Goal: Task Accomplishment & Management: Use online tool/utility

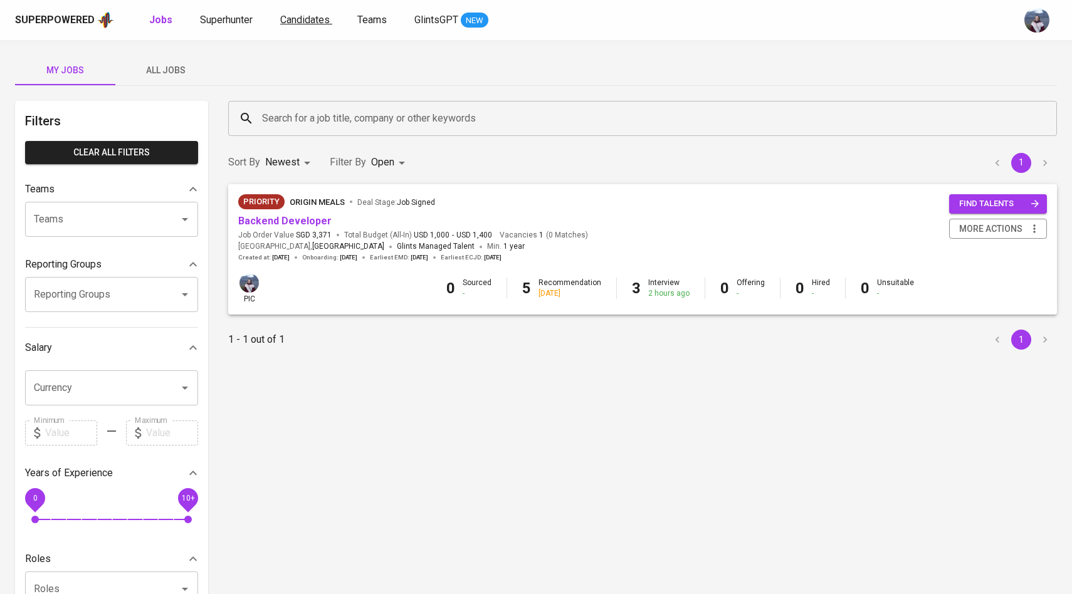
click at [304, 21] on span "Candidates" at bounding box center [305, 20] width 50 height 12
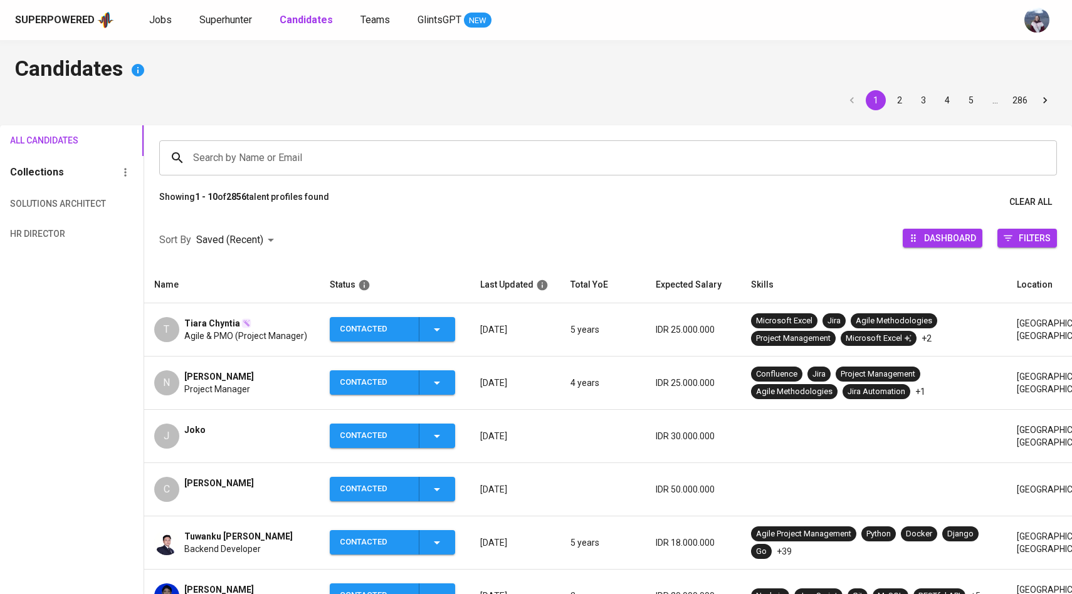
click at [254, 152] on input "Search by Name or Email" at bounding box center [611, 158] width 843 height 24
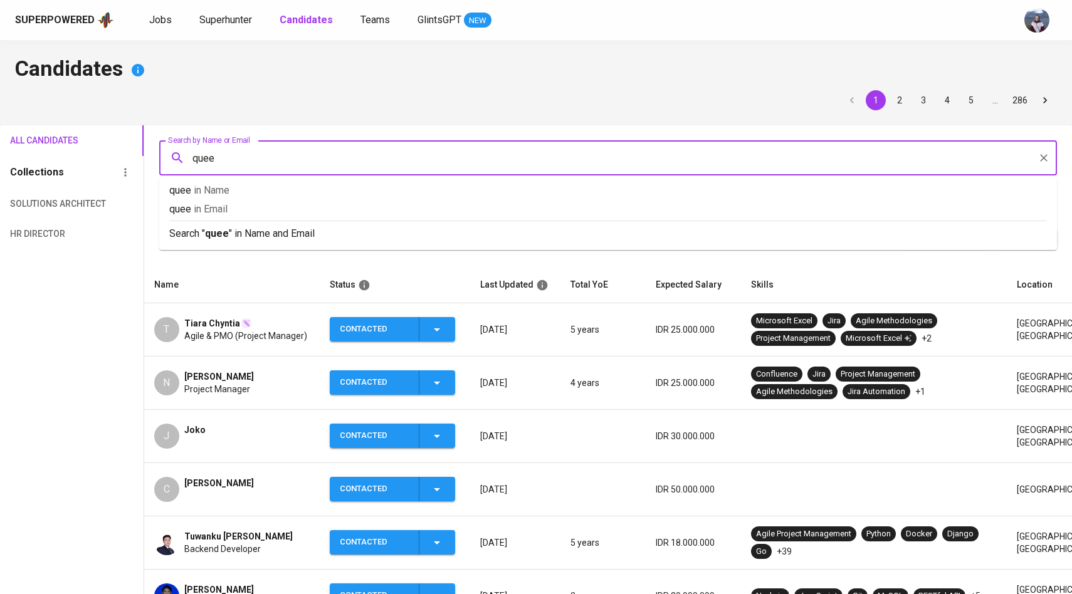
type input "queen"
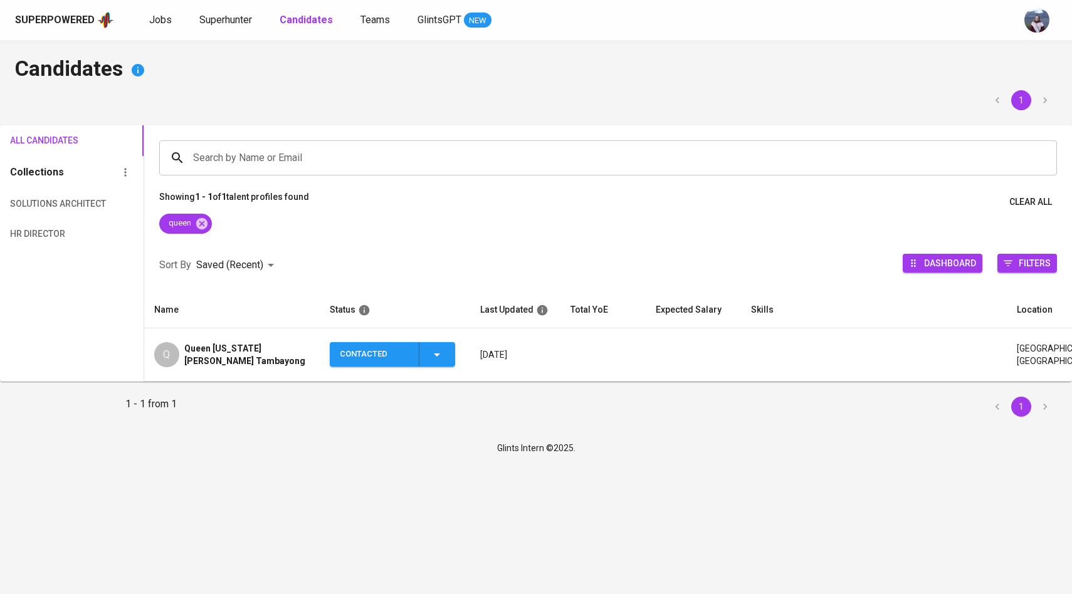
click at [169, 353] on div "Q" at bounding box center [166, 354] width 25 height 25
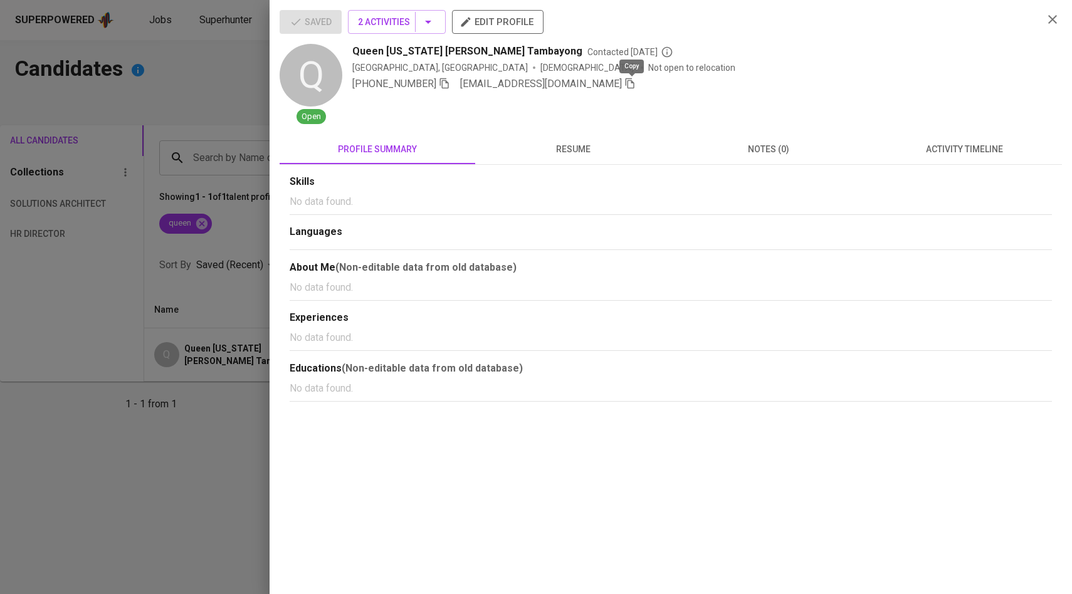
click at [636, 82] on icon "button" at bounding box center [629, 83] width 11 height 11
click at [253, 92] on div at bounding box center [536, 297] width 1072 height 594
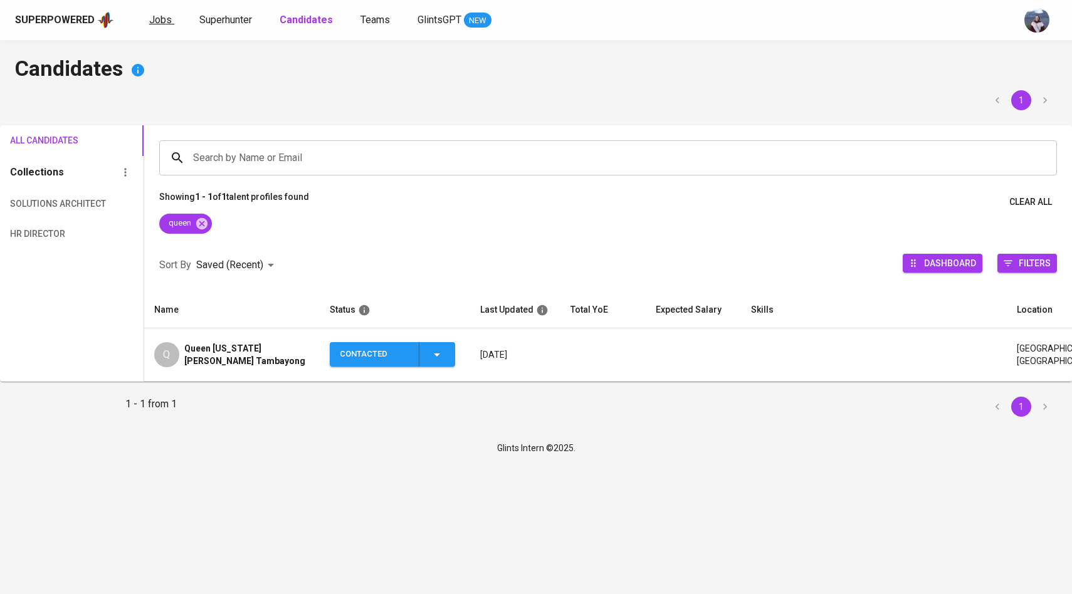
click at [166, 23] on span "Jobs" at bounding box center [160, 20] width 23 height 12
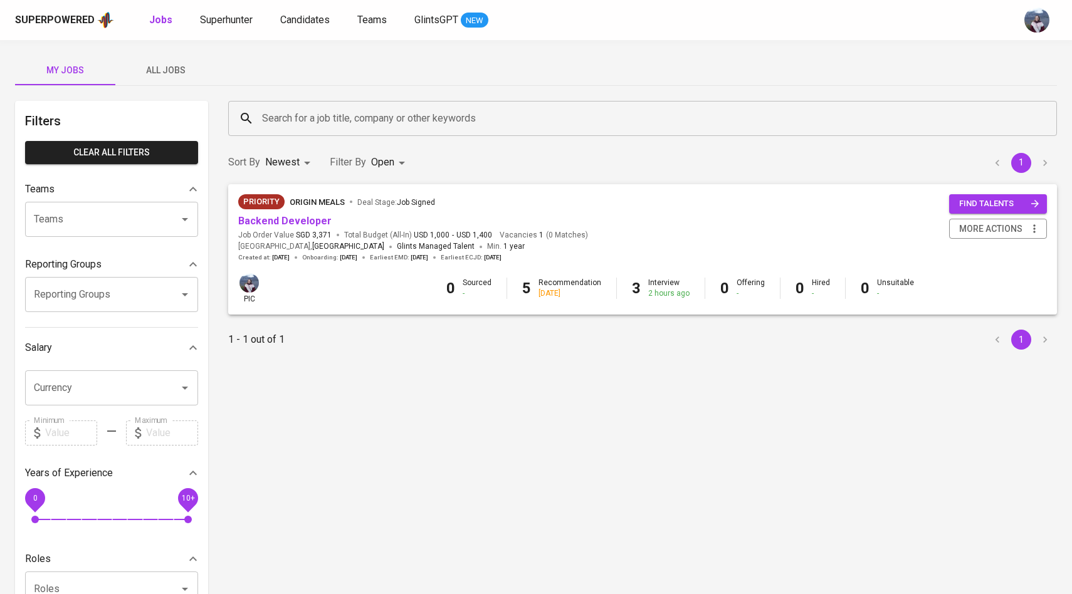
click at [169, 72] on span "All Jobs" at bounding box center [165, 71] width 85 height 16
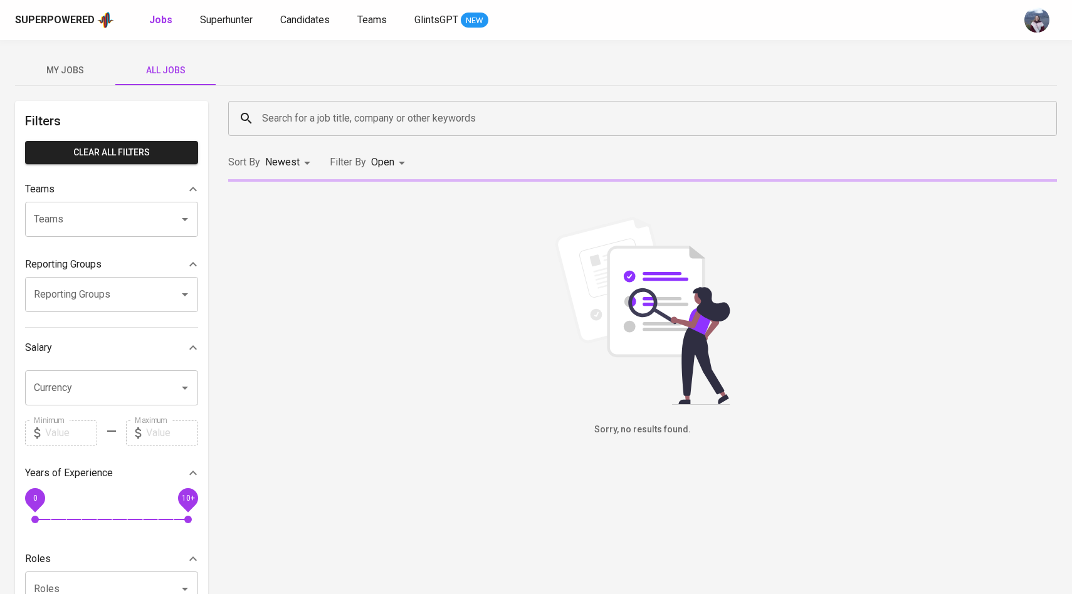
click at [325, 139] on div "Search for a job title, company or other keywords Search for a job title, compa…" at bounding box center [643, 118] width 844 height 50
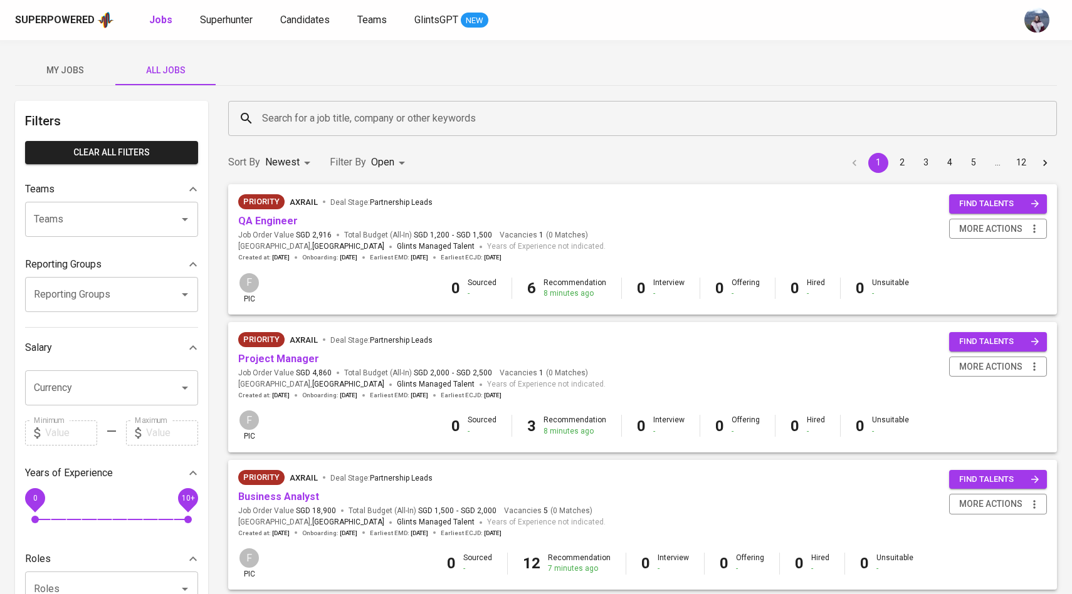
click at [331, 122] on input "Search for a job title, company or other keywords" at bounding box center [646, 119] width 774 height 24
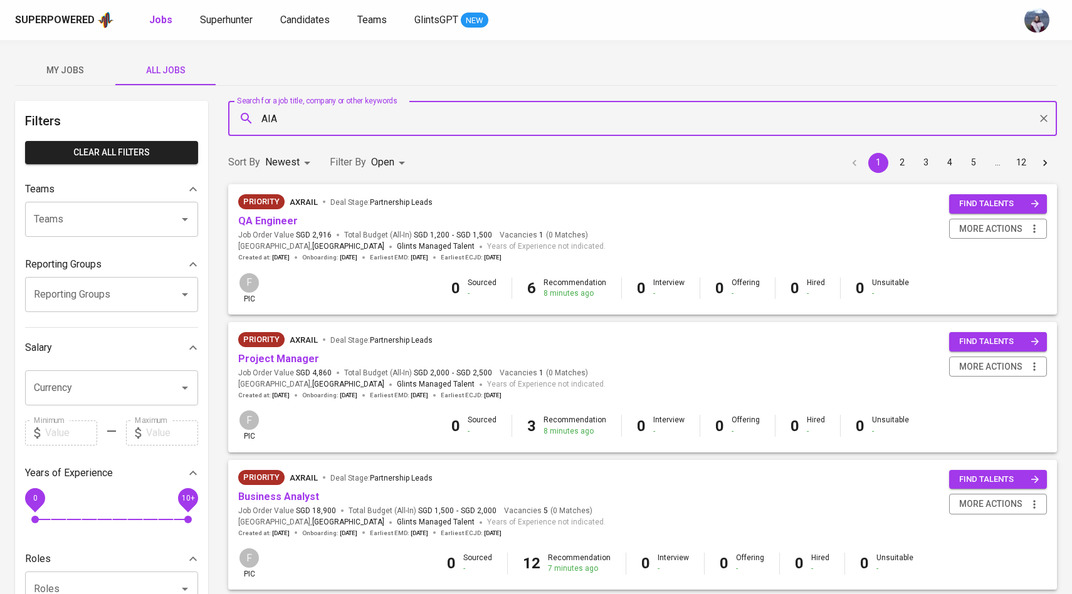
type input "AIA"
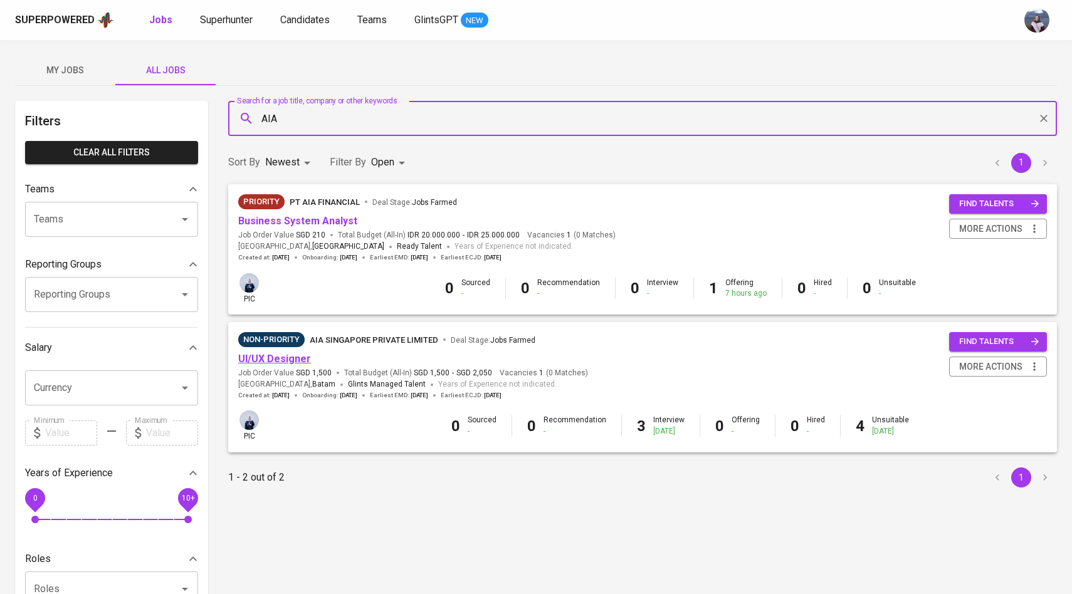
click at [275, 357] on link "UI/UX Designer" at bounding box center [274, 359] width 73 height 12
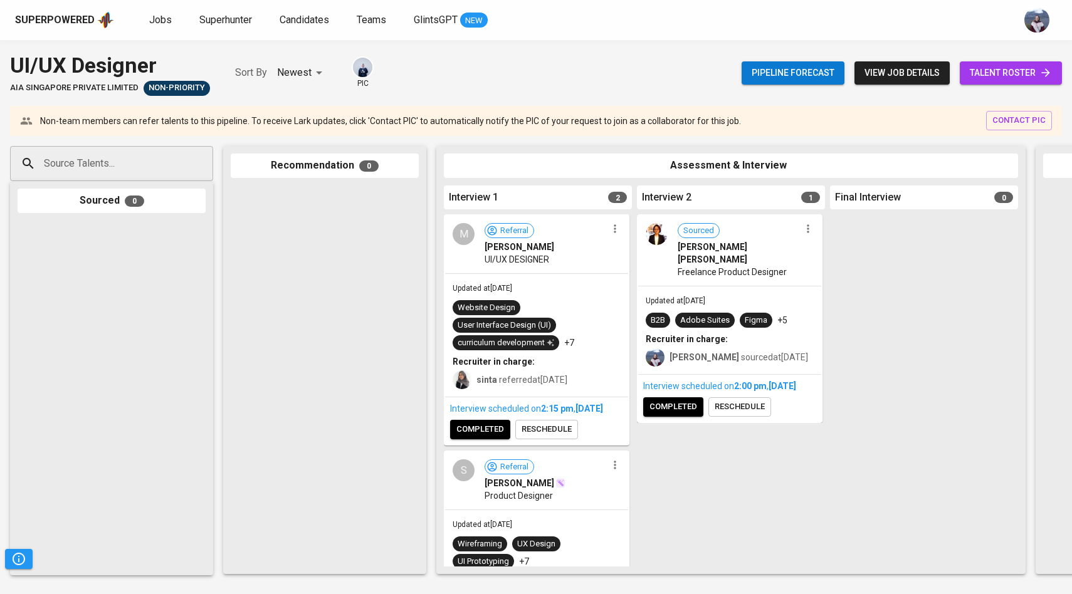
click at [169, 155] on input "Source Talents..." at bounding box center [107, 164] width 132 height 24
paste input "[EMAIL_ADDRESS][DOMAIN_NAME]"
type input "[EMAIL_ADDRESS][DOMAIN_NAME]"
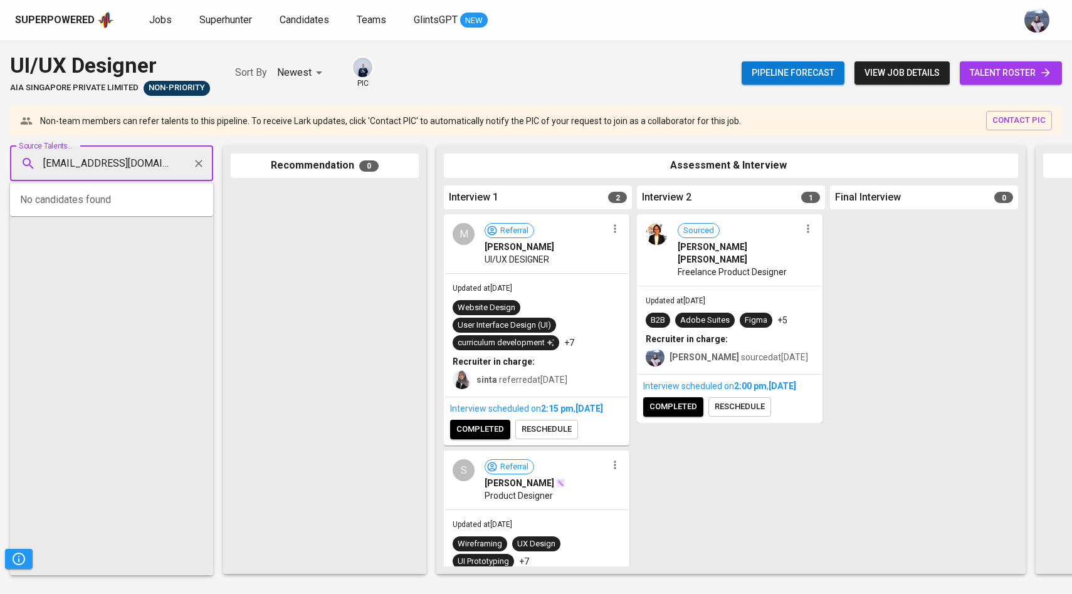
scroll to position [0, 34]
click at [134, 196] on span "Queen [US_STATE] [PERSON_NAME] Tambayong" at bounding box center [150, 198] width 196 height 13
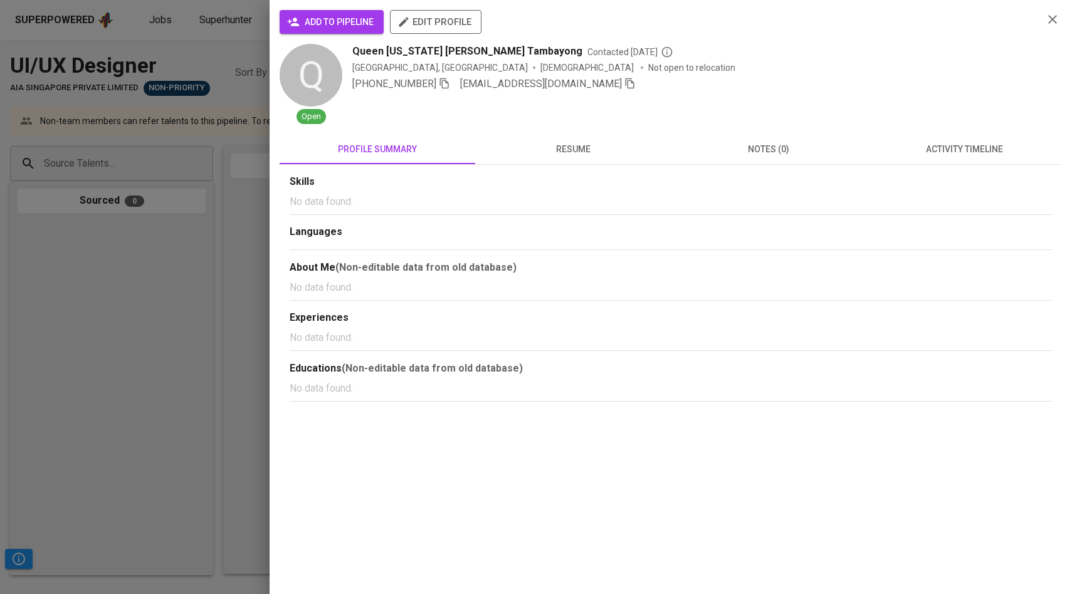
click at [308, 30] on button "add to pipeline" at bounding box center [332, 22] width 104 height 24
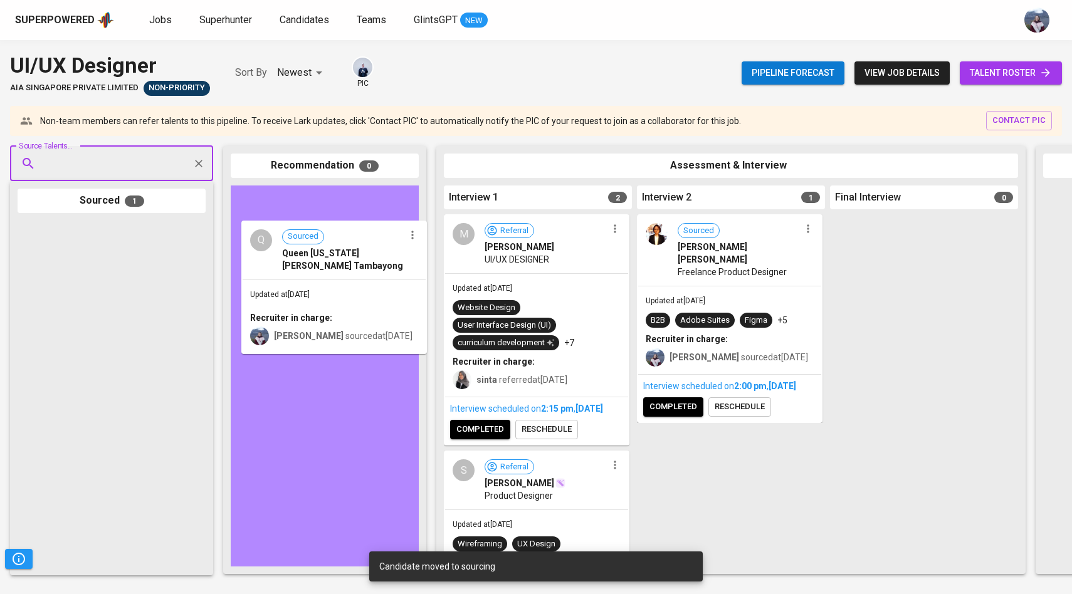
drag, startPoint x: 111, startPoint y: 275, endPoint x: 355, endPoint y: 275, distance: 244.5
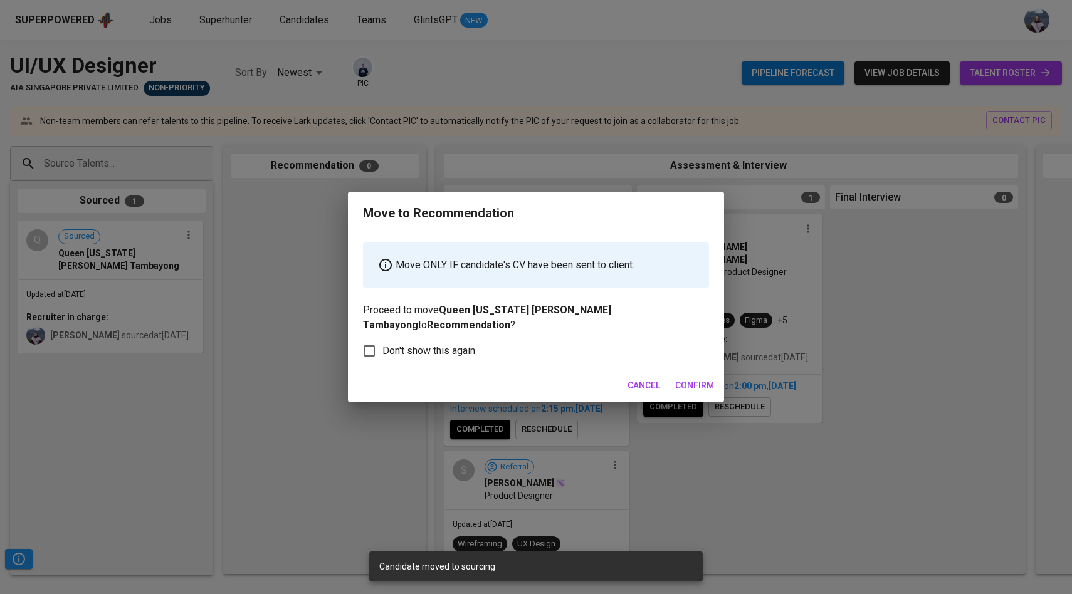
click at [695, 378] on span "Confirm" at bounding box center [694, 386] width 39 height 16
